Goal: Information Seeking & Learning: Learn about a topic

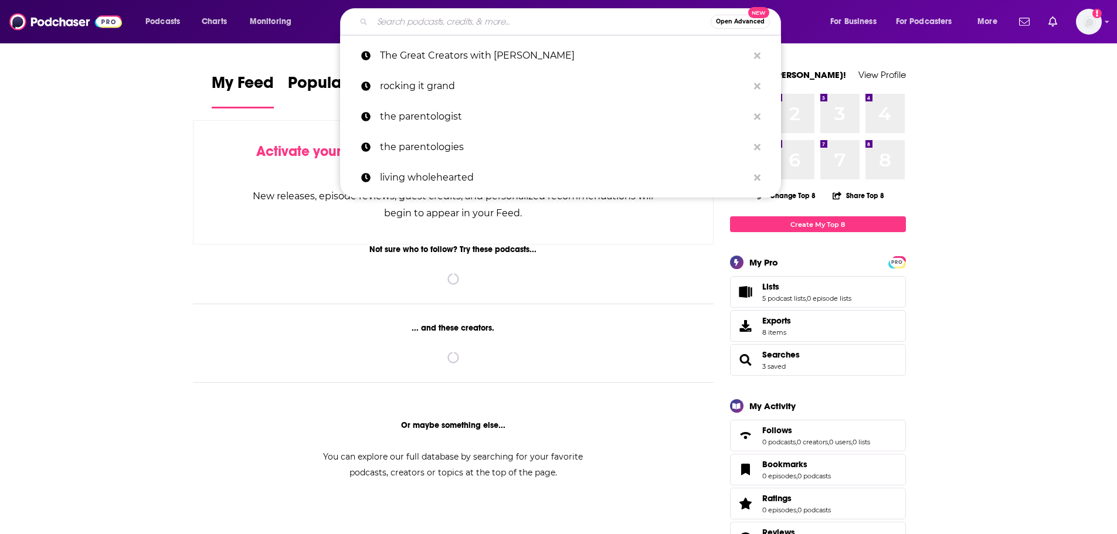
click at [500, 27] on input "Search podcasts, credits, & more..." at bounding box center [541, 21] width 338 height 19
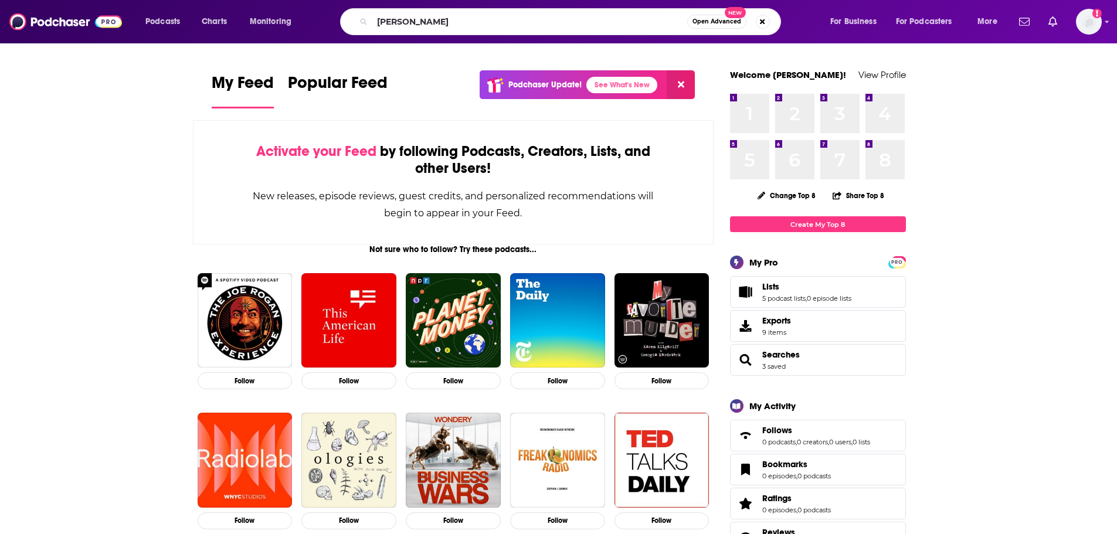
type input "[PERSON_NAME]"
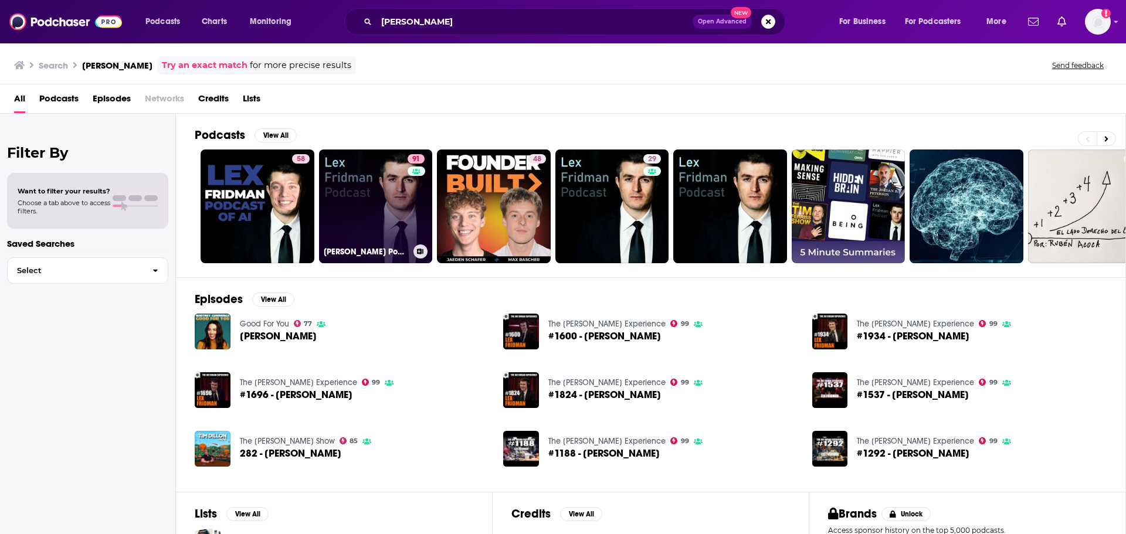
click at [365, 191] on link "91 [PERSON_NAME] Podcast" at bounding box center [376, 207] width 114 height 114
